Goal: Task Accomplishment & Management: Manage account settings

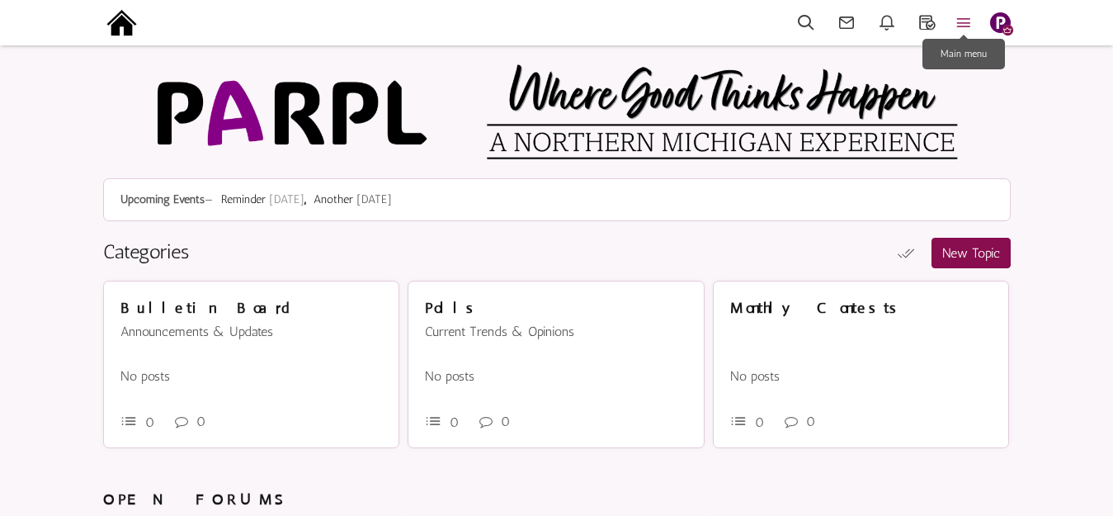
click at [955, 22] on icon at bounding box center [964, 22] width 36 height 19
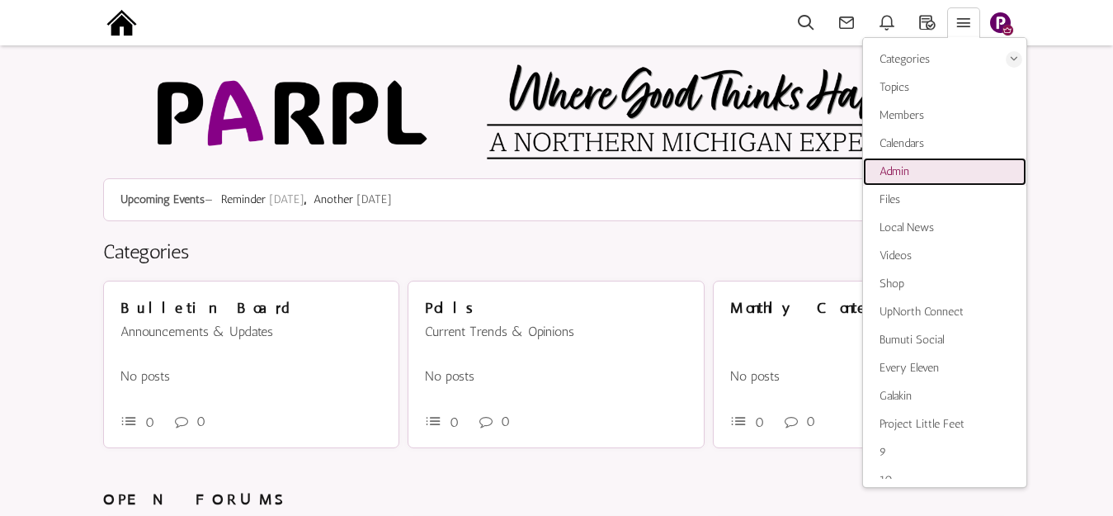
click at [904, 173] on span "Admin" at bounding box center [895, 171] width 30 height 14
click at [121, 21] on img at bounding box center [121, 22] width 37 height 37
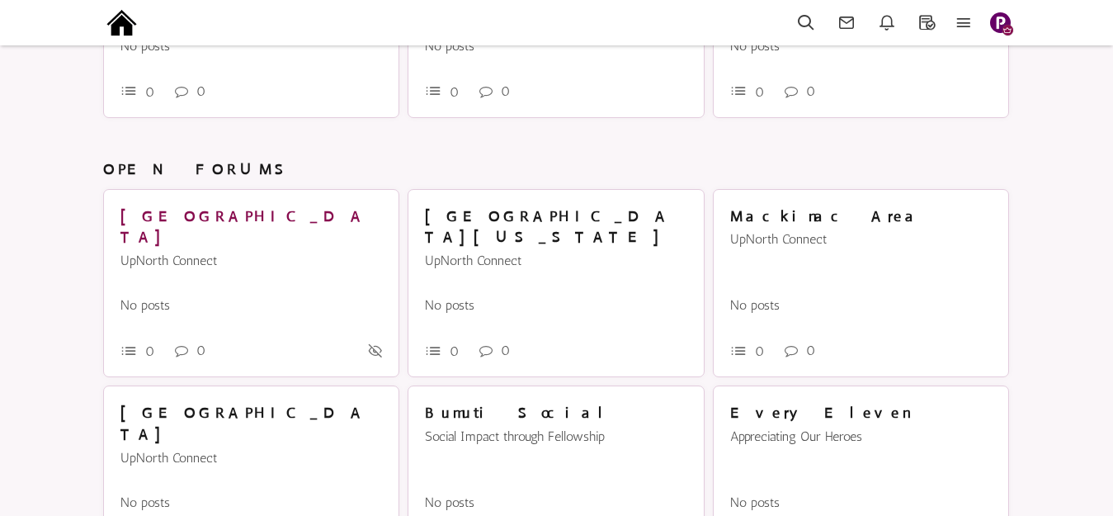
scroll to position [596, 0]
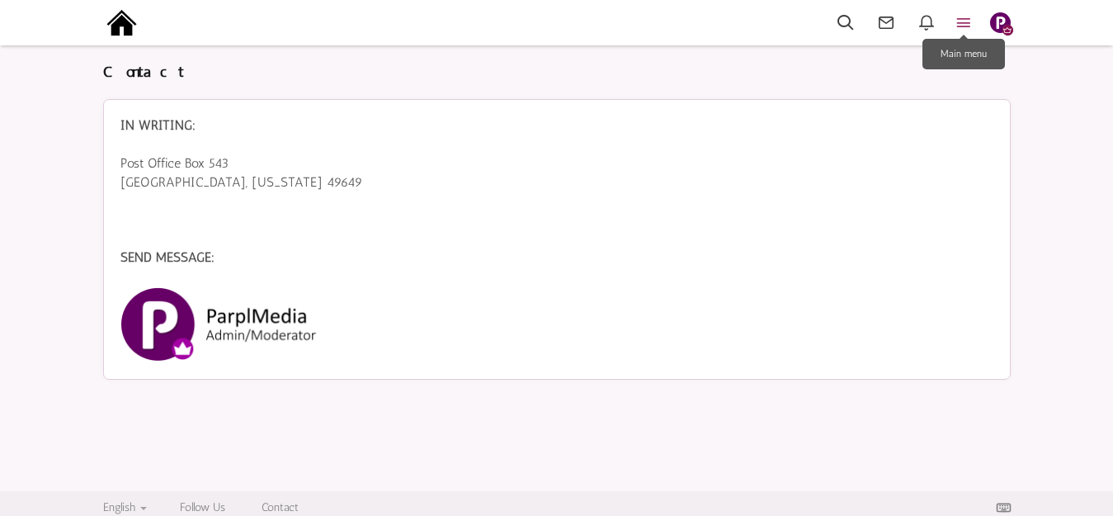
click at [967, 19] on icon at bounding box center [964, 22] width 36 height 19
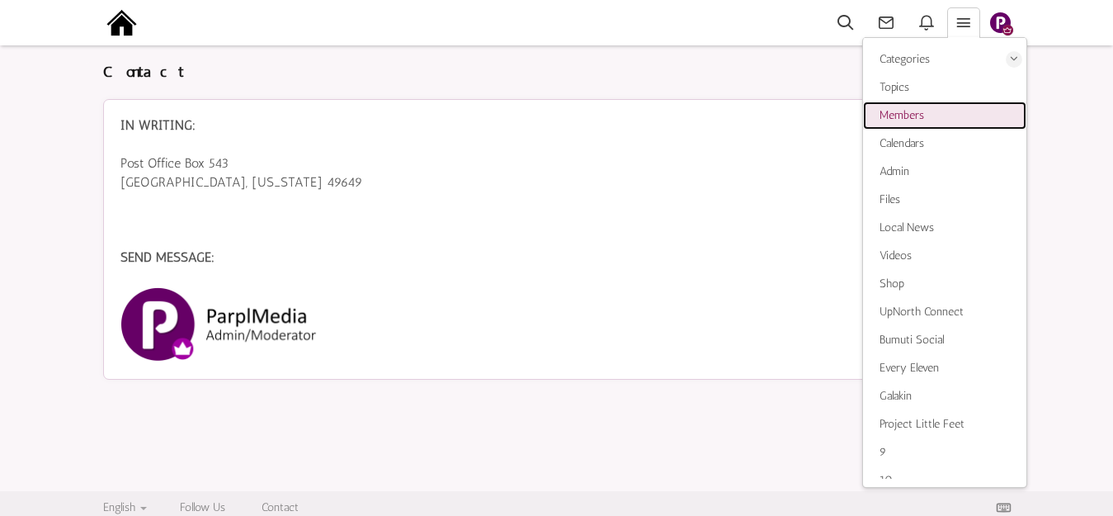
click at [895, 114] on span "Members" at bounding box center [902, 115] width 45 height 14
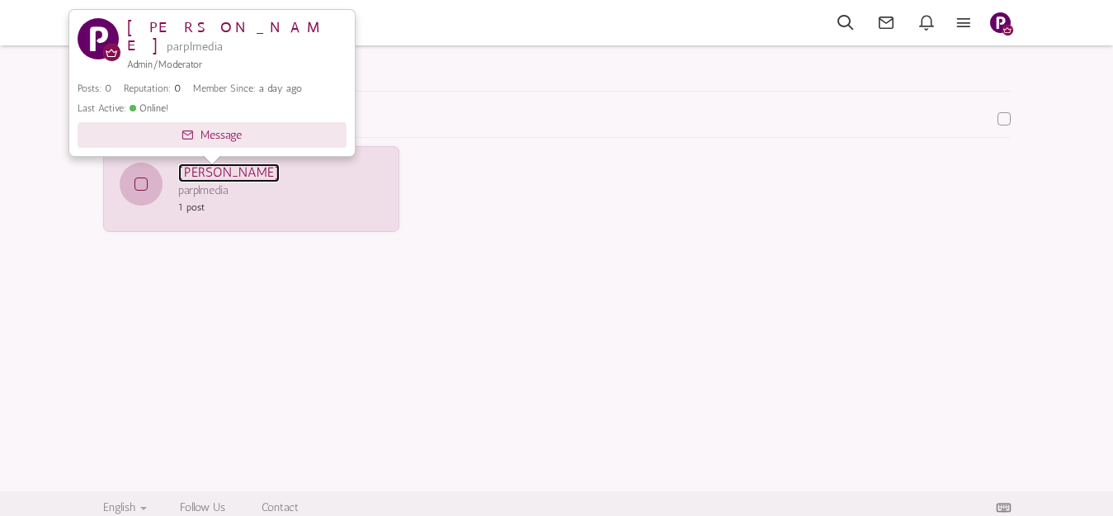
click at [219, 168] on link "[PERSON_NAME]" at bounding box center [228, 172] width 101 height 19
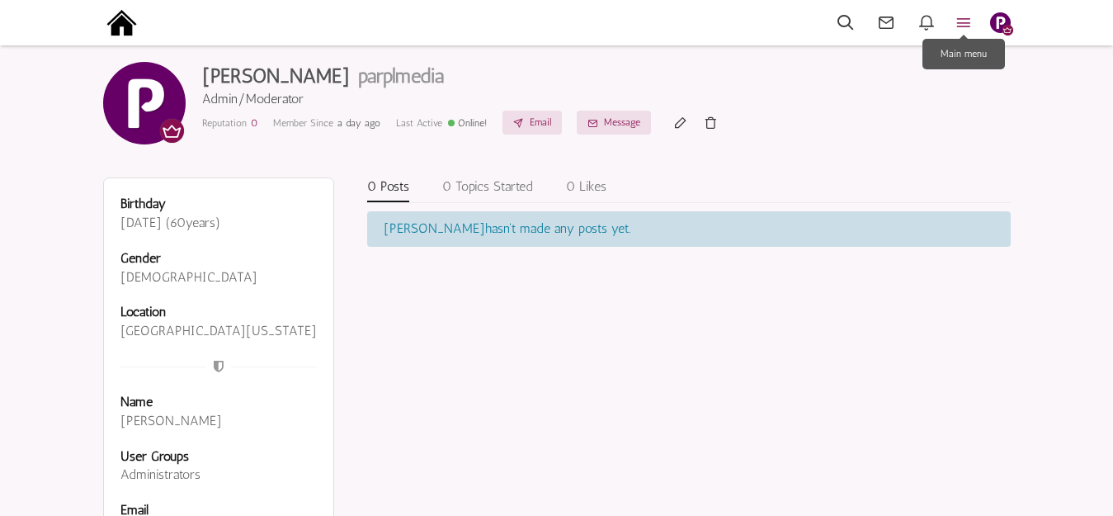
click at [971, 13] on icon at bounding box center [964, 22] width 36 height 19
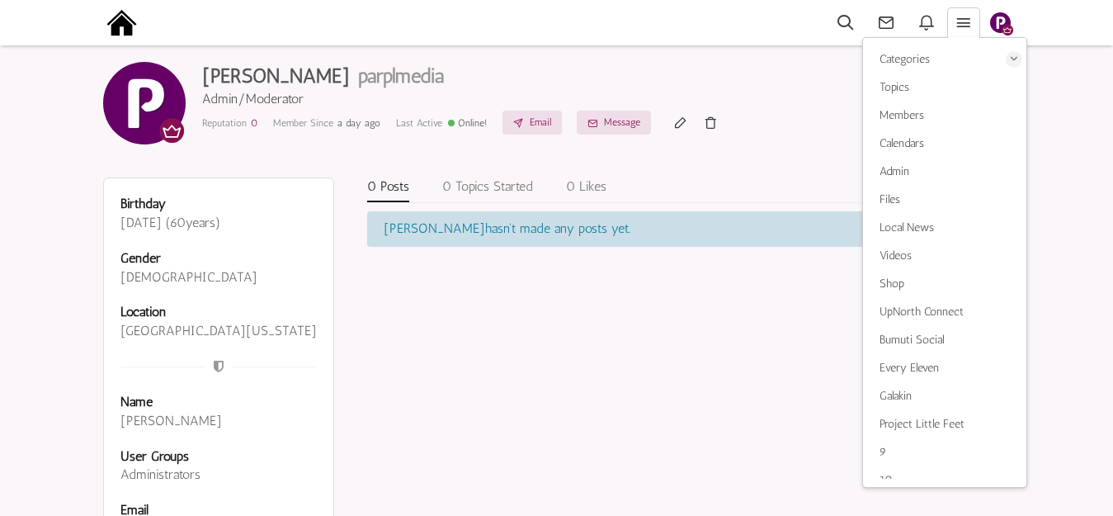
click at [998, 16] on img "button" at bounding box center [1000, 22] width 21 height 21
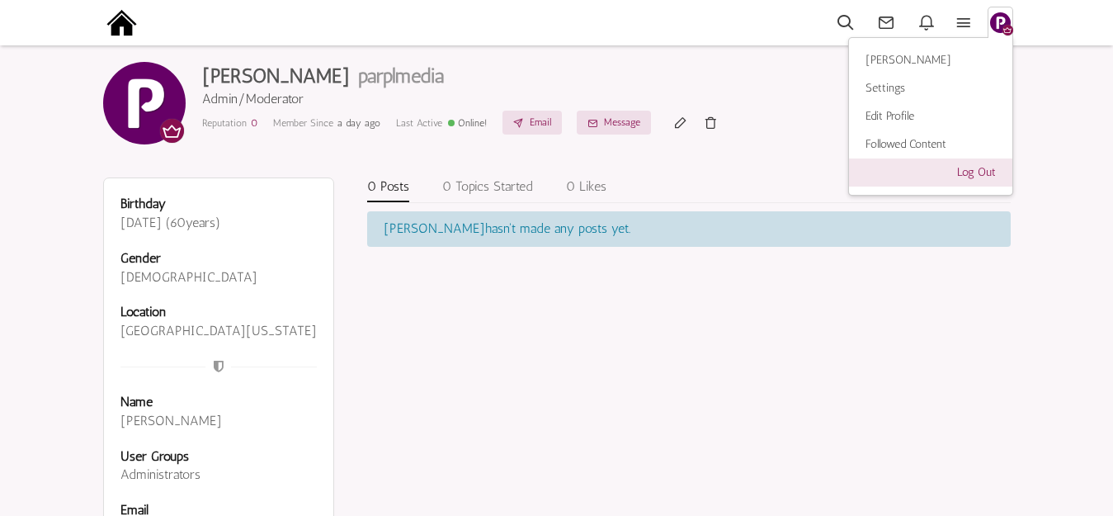
click at [982, 173] on link "Log Out" at bounding box center [930, 172] width 163 height 28
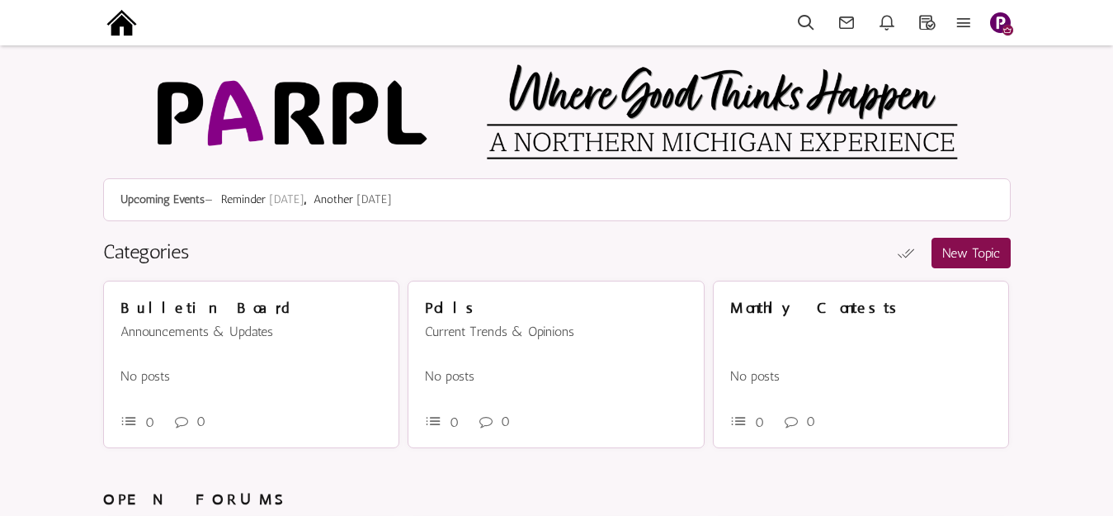
click at [1003, 20] on img "button" at bounding box center [1000, 22] width 21 height 21
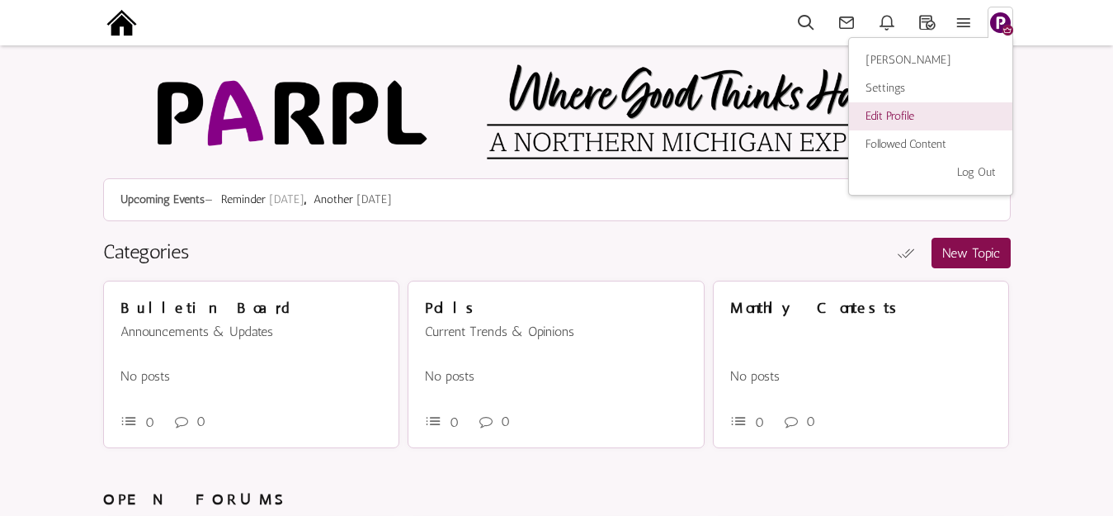
click at [908, 112] on link "Edit Profile" at bounding box center [930, 116] width 163 height 28
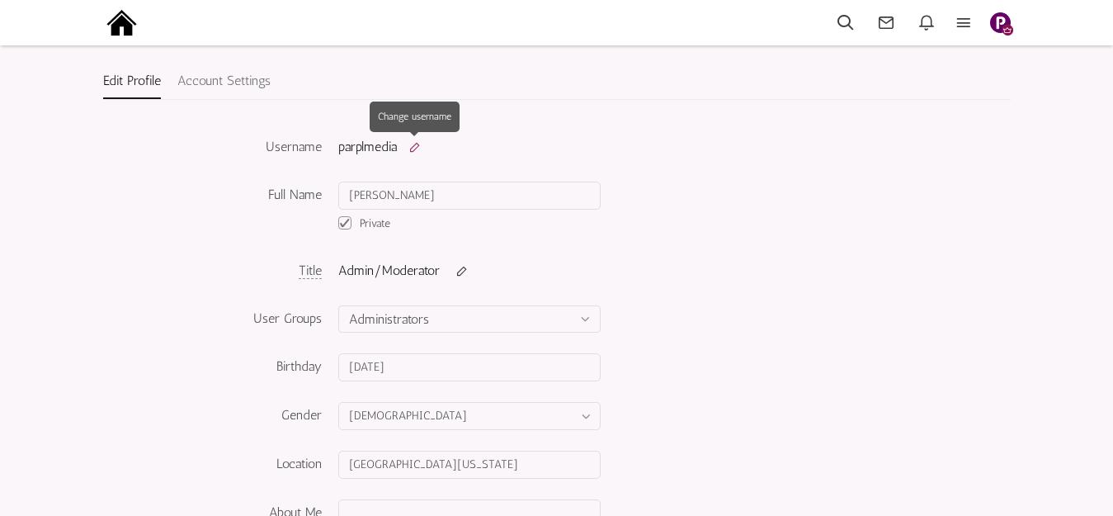
click at [416, 145] on small at bounding box center [415, 146] width 28 height 13
click at [390, 149] on input "parplmedia" at bounding box center [432, 148] width 188 height 28
click at [550, 149] on icon "submit" at bounding box center [550, 149] width 13 height 16
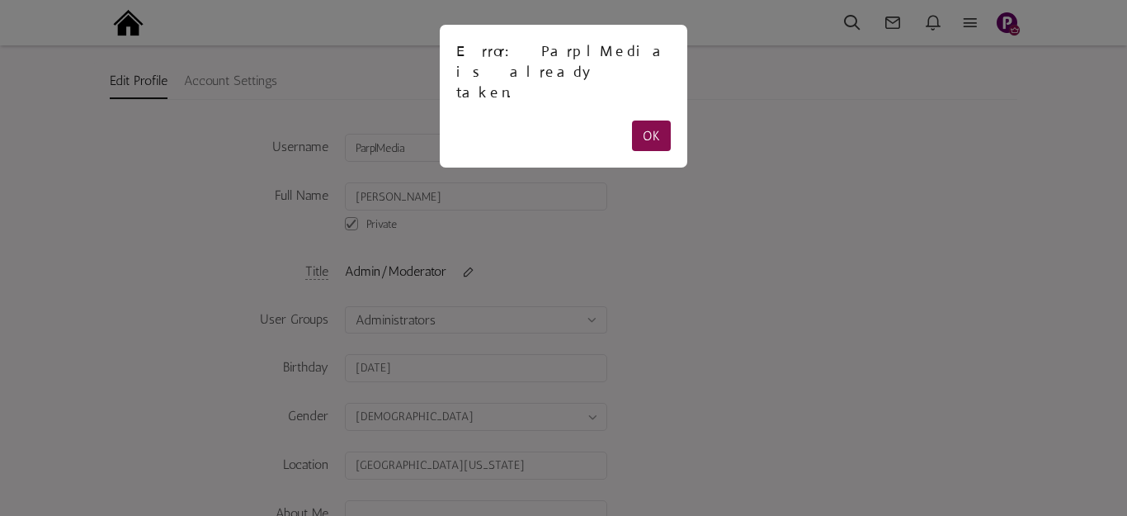
click at [649, 120] on link "OK" at bounding box center [651, 135] width 39 height 31
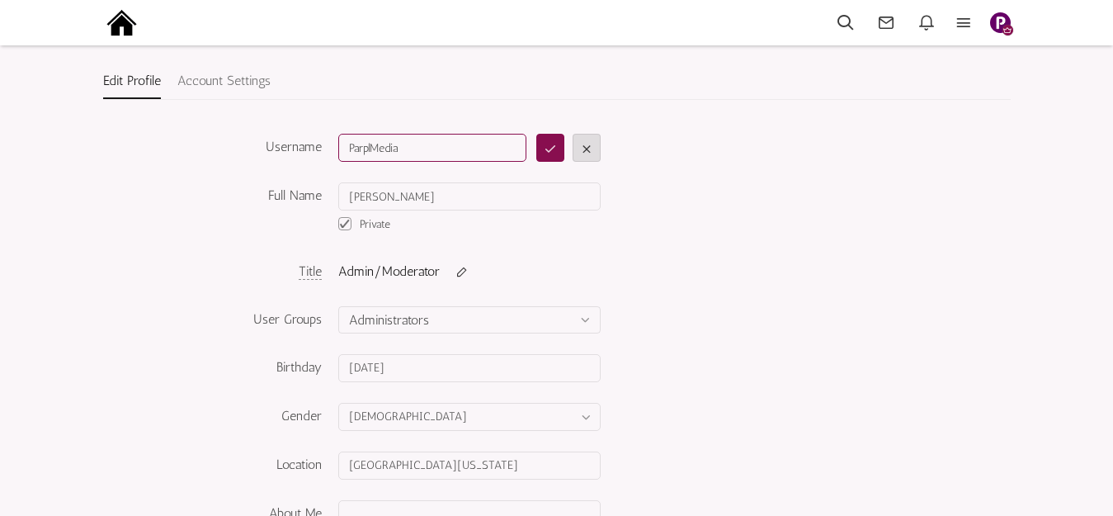
click at [422, 144] on input "ParplMedia" at bounding box center [432, 148] width 188 height 28
type input "dave"
click at [547, 149] on icon "submit" at bounding box center [550, 149] width 13 height 16
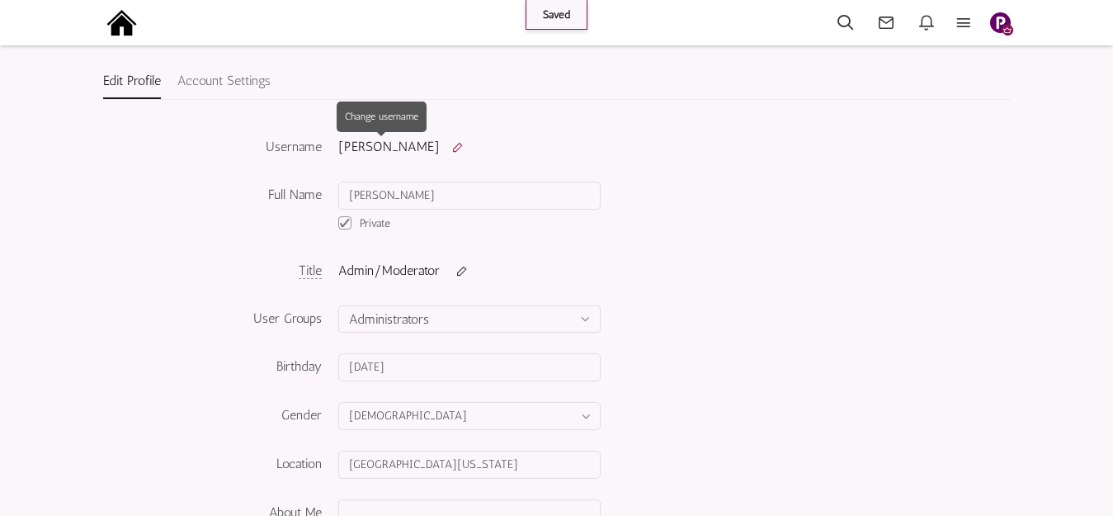
click at [444, 143] on small at bounding box center [458, 146] width 28 height 13
click at [385, 150] on input "dave" at bounding box center [432, 148] width 188 height 28
click at [385, 149] on input "dave" at bounding box center [432, 148] width 188 height 28
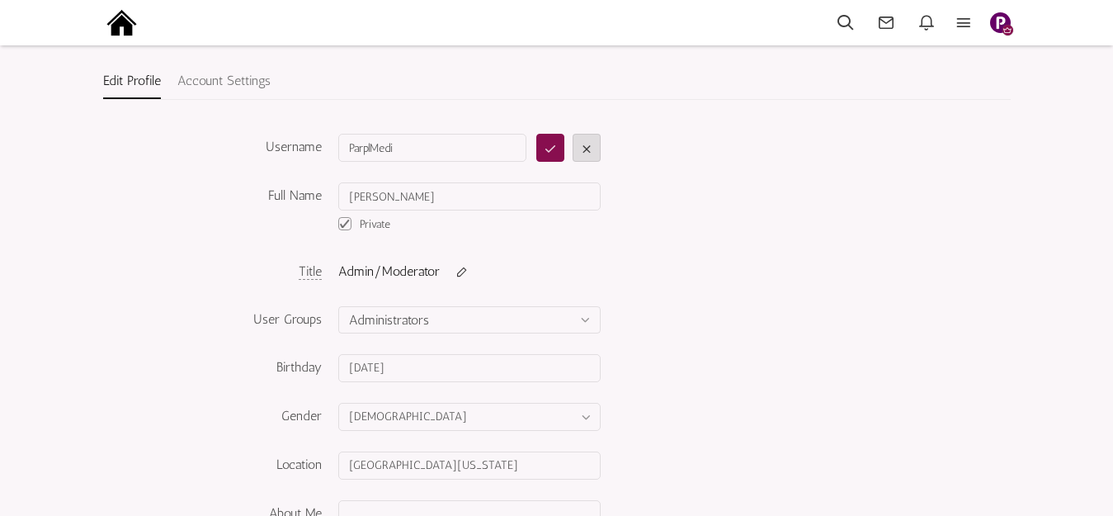
type input "ParplMedia"
click at [550, 148] on icon "submit" at bounding box center [550, 149] width 13 height 16
click at [965, 16] on icon at bounding box center [964, 22] width 36 height 19
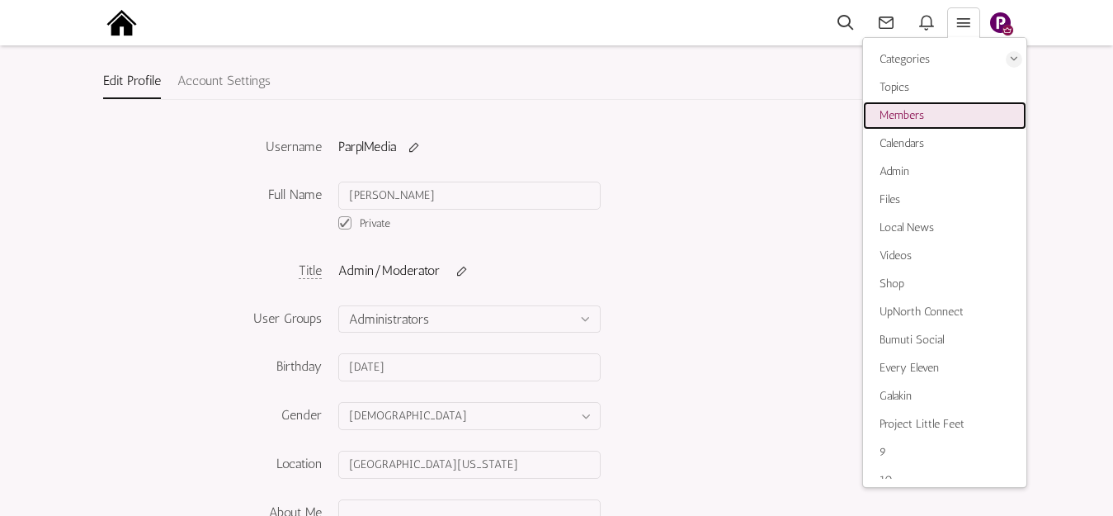
click at [908, 116] on span "Members" at bounding box center [902, 115] width 45 height 14
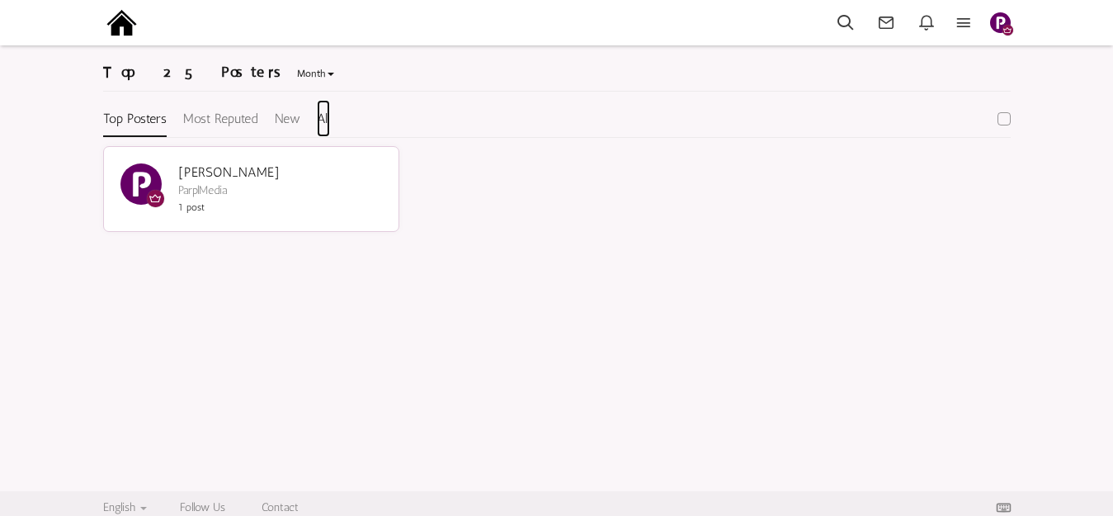
click at [323, 115] on link "All" at bounding box center [323, 118] width 13 height 37
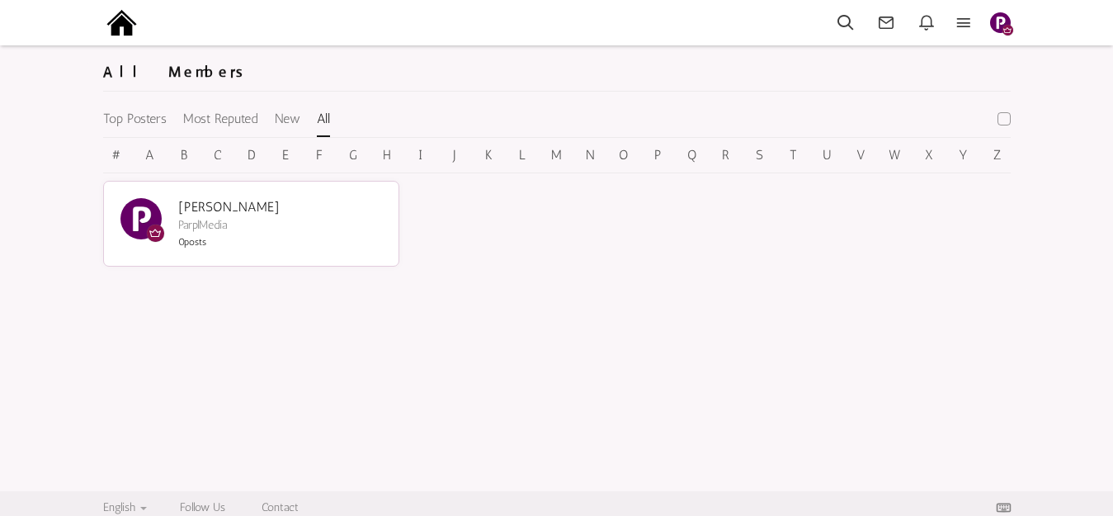
click at [1000, 20] on img "button" at bounding box center [1000, 22] width 21 height 21
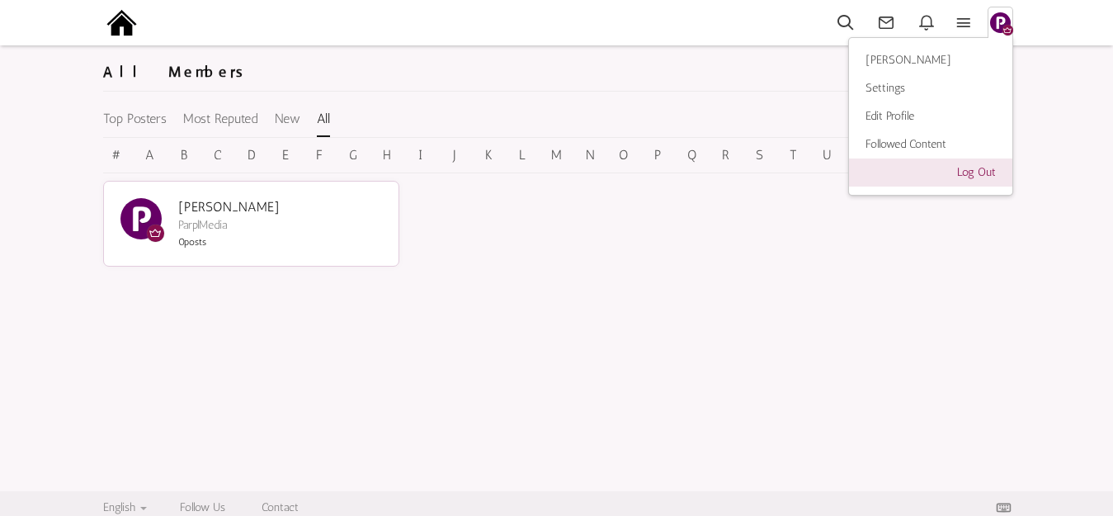
click at [976, 171] on link "Log Out" at bounding box center [930, 172] width 163 height 28
